Goal: Task Accomplishment & Management: Use online tool/utility

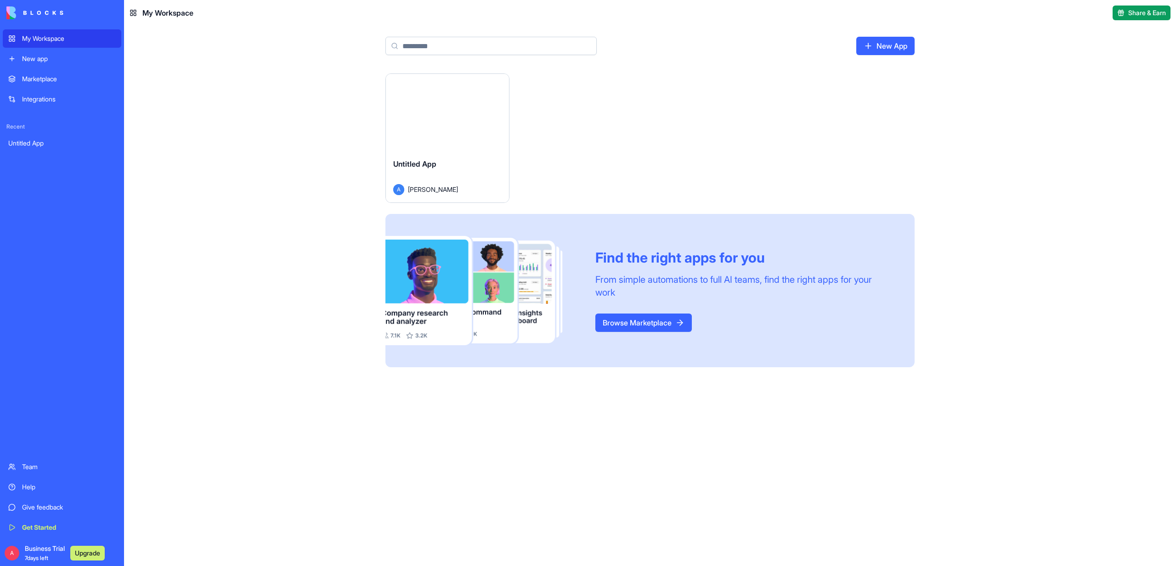
click at [426, 163] on span "Untitled App" at bounding box center [414, 163] width 43 height 9
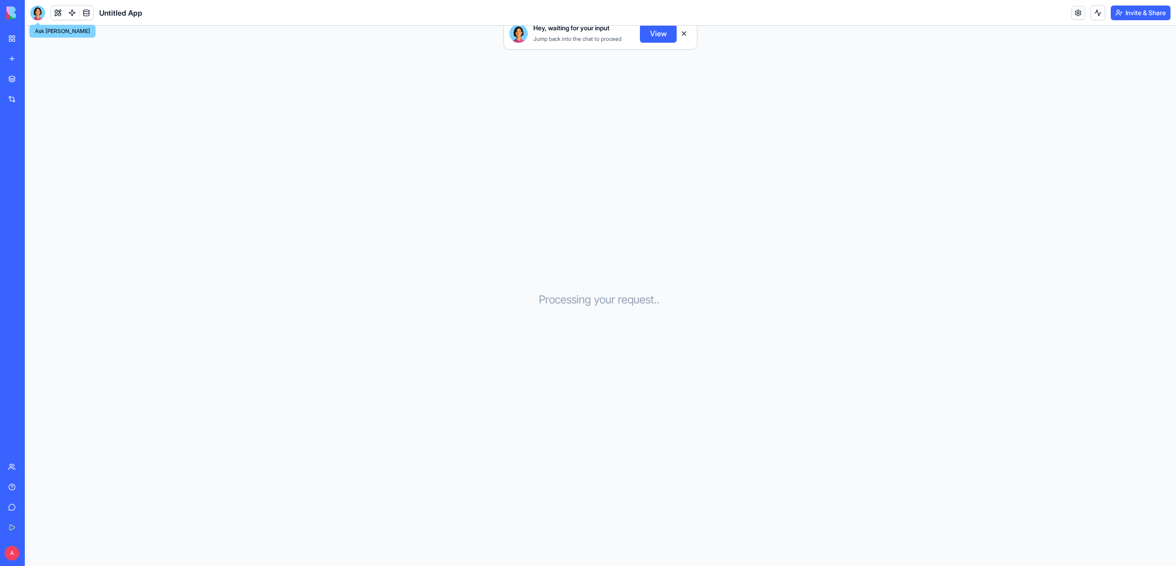
click at [30, 11] on div at bounding box center [37, 13] width 15 height 15
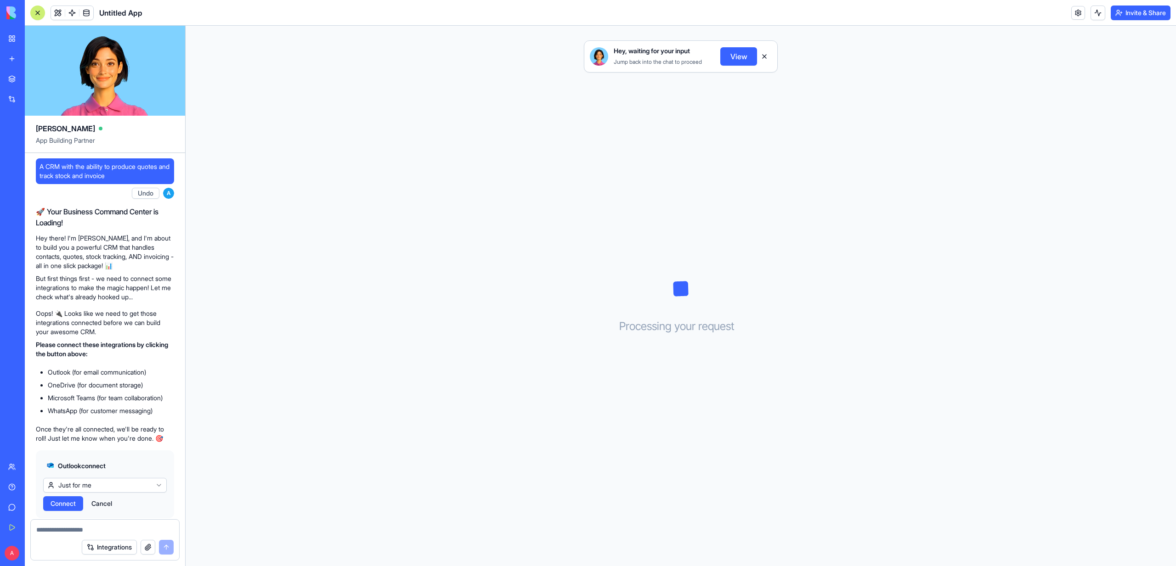
click at [104, 174] on span "A CRM with the ability to produce quotes and track stock and invoice" at bounding box center [105, 171] width 131 height 18
copy span "A CRM with the ability to produce quotes and track stock and invoice"
click at [441, 465] on div "Hey, waiting for your input Jump back into the chat to proceed View Processing …" at bounding box center [681, 296] width 990 height 541
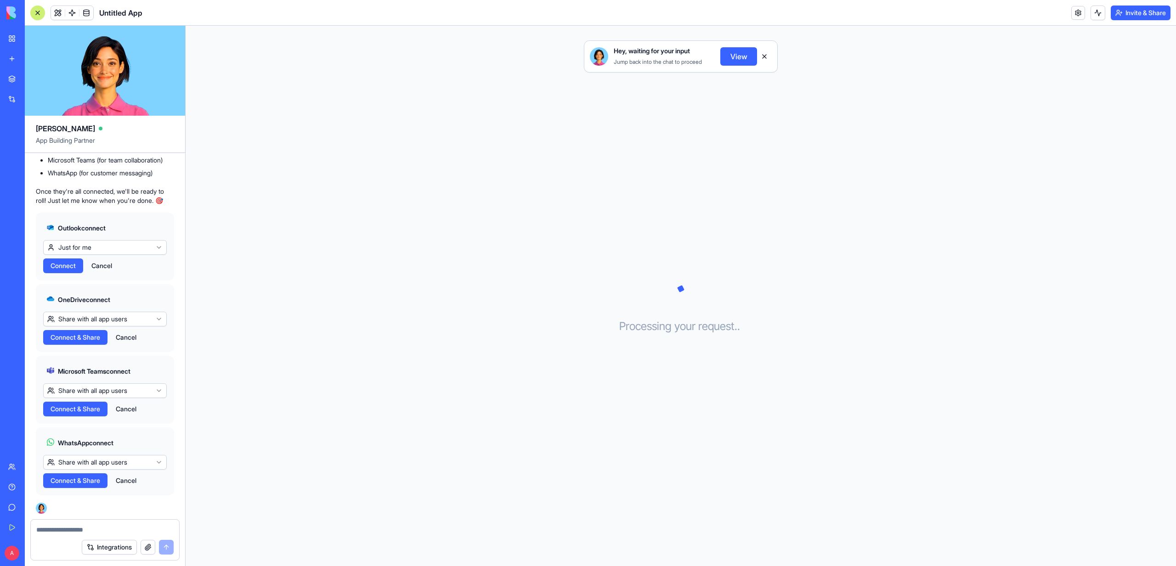
scroll to position [247, 0]
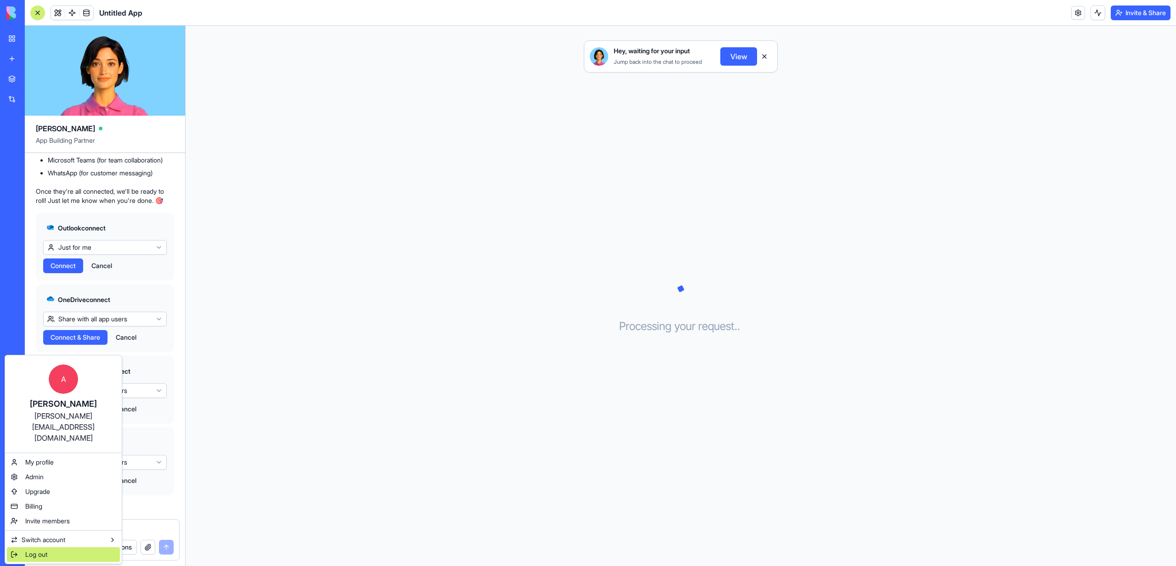
click at [33, 550] on span "Log out" at bounding box center [36, 554] width 22 height 9
